Goal: Task Accomplishment & Management: Manage account settings

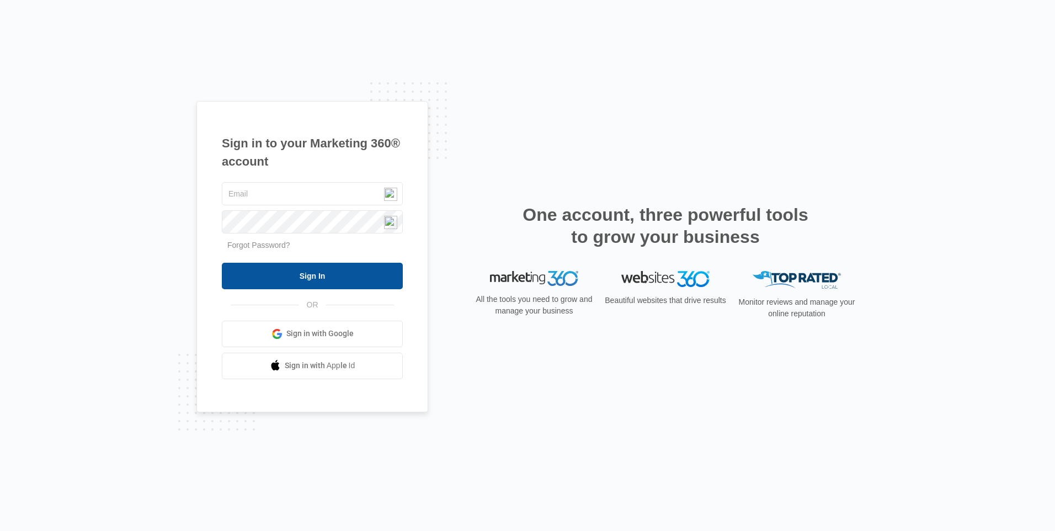
type input "[EMAIL_ADDRESS][DOMAIN_NAME]"
click at [332, 275] on input "Sign In" at bounding box center [312, 276] width 181 height 26
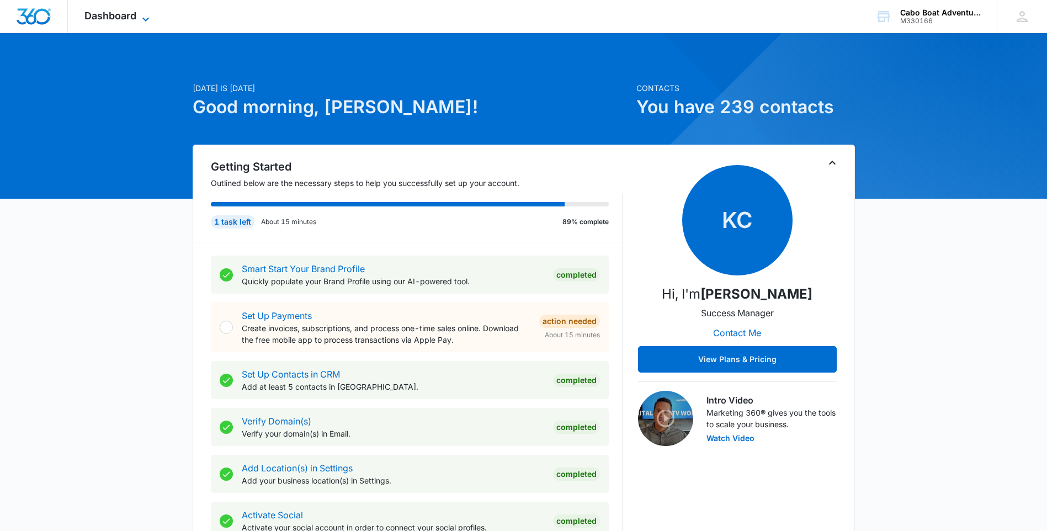
click at [111, 12] on span "Dashboard" at bounding box center [110, 16] width 52 height 12
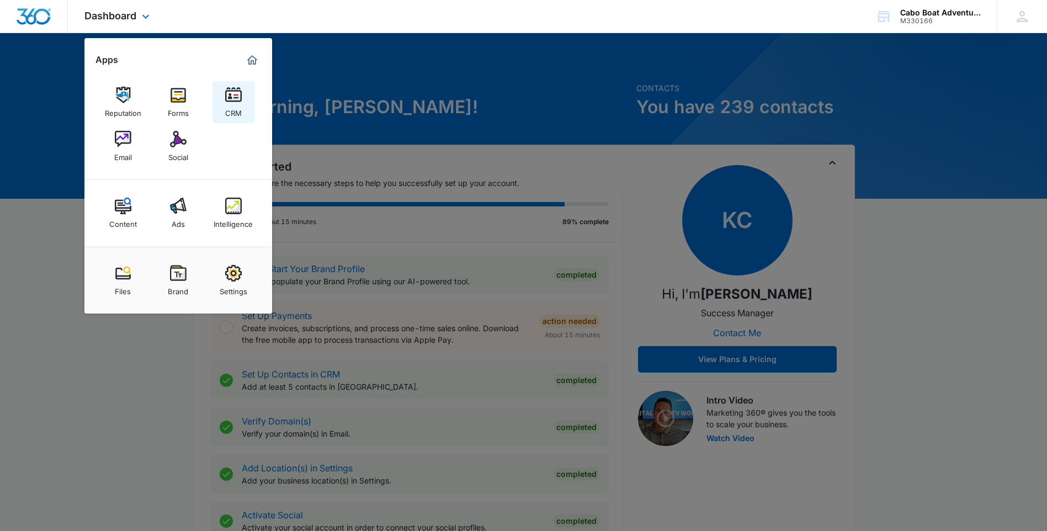
click at [232, 103] on img at bounding box center [233, 95] width 17 height 17
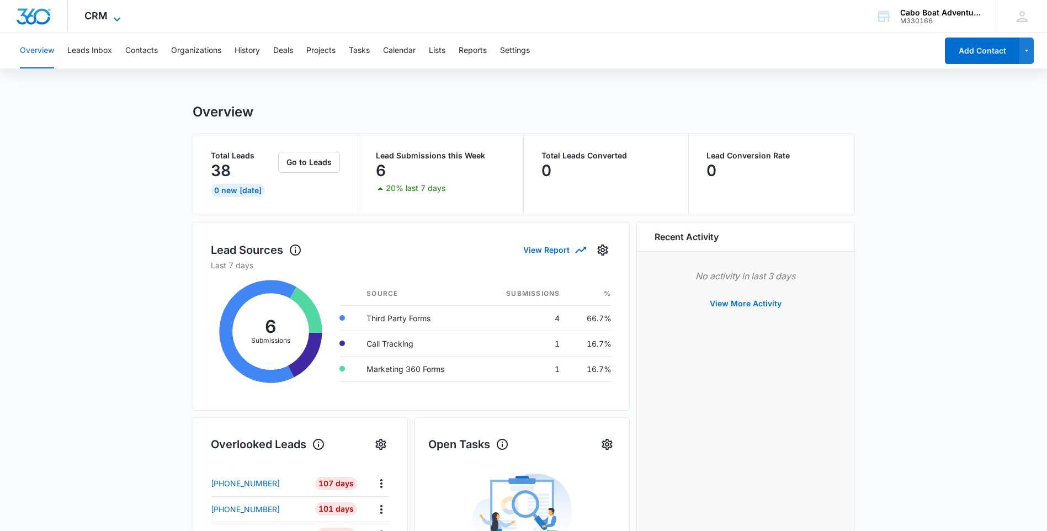
click at [101, 19] on span "CRM" at bounding box center [95, 16] width 23 height 12
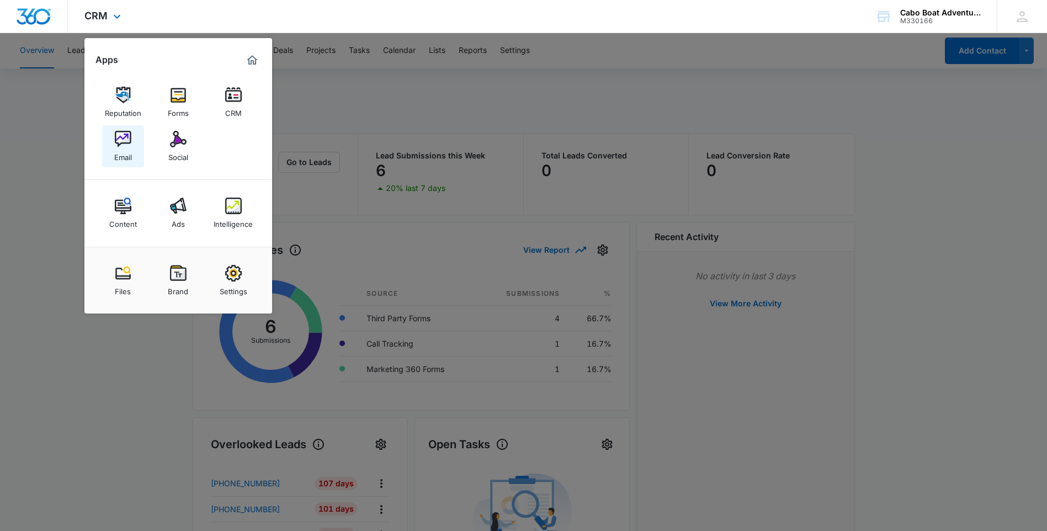
click at [120, 150] on div "Email" at bounding box center [123, 154] width 18 height 14
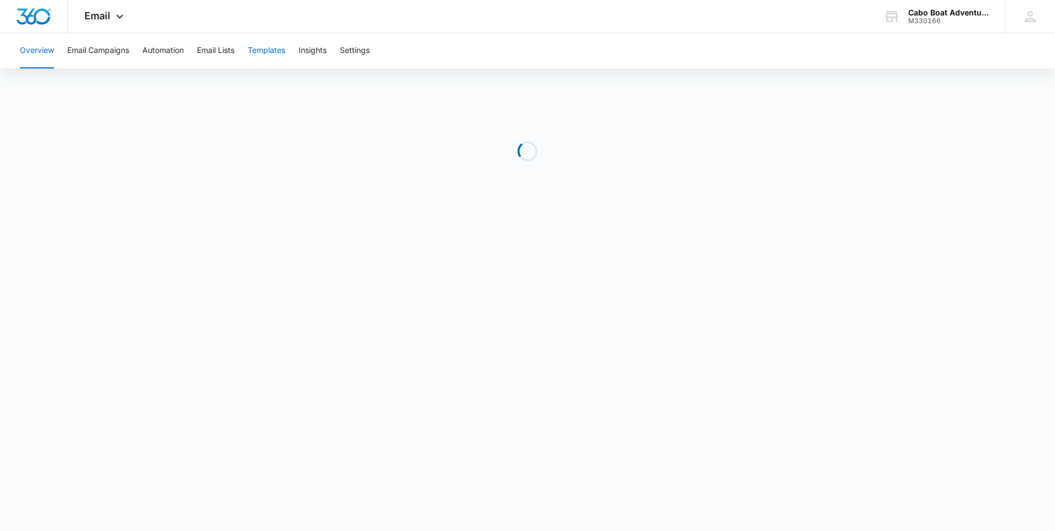
click at [270, 53] on button "Templates" at bounding box center [267, 50] width 38 height 35
